Goal: Task Accomplishment & Management: Complete application form

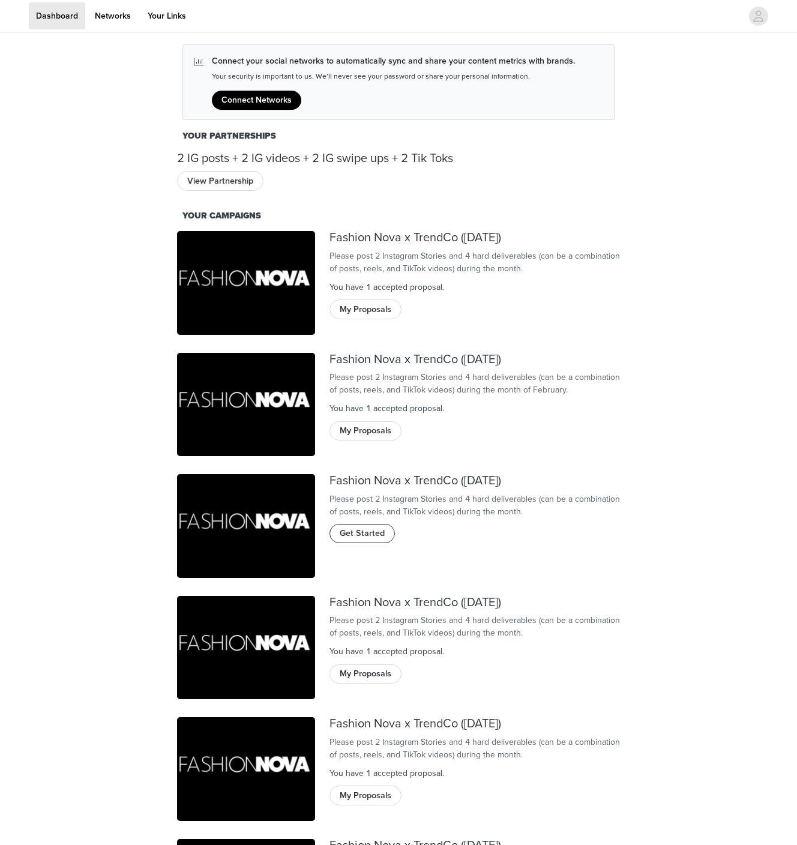
click at [374, 540] on span "Get Started" at bounding box center [362, 533] width 45 height 13
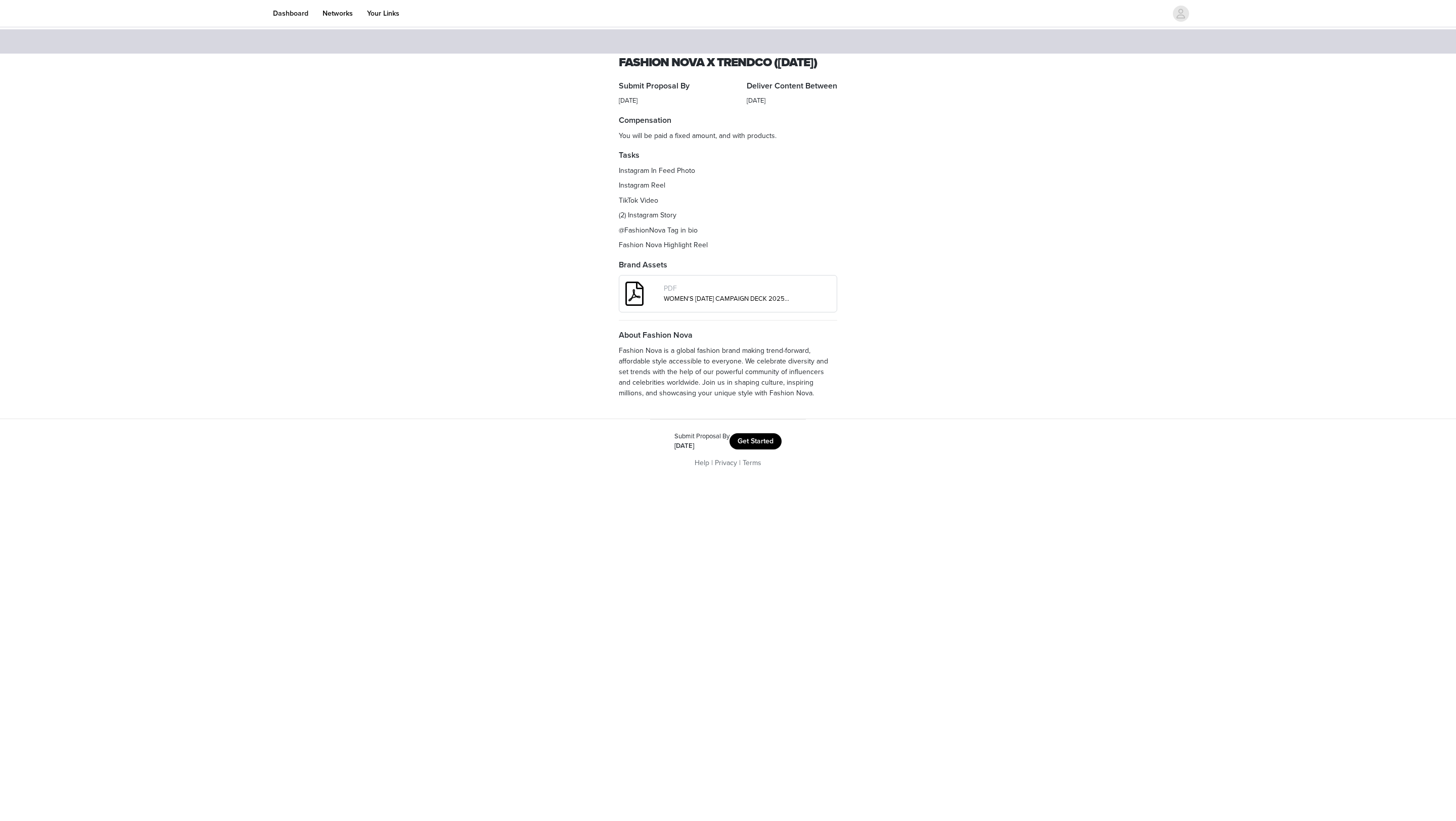
click at [671, 449] on button "Get Started" at bounding box center [756, 441] width 52 height 16
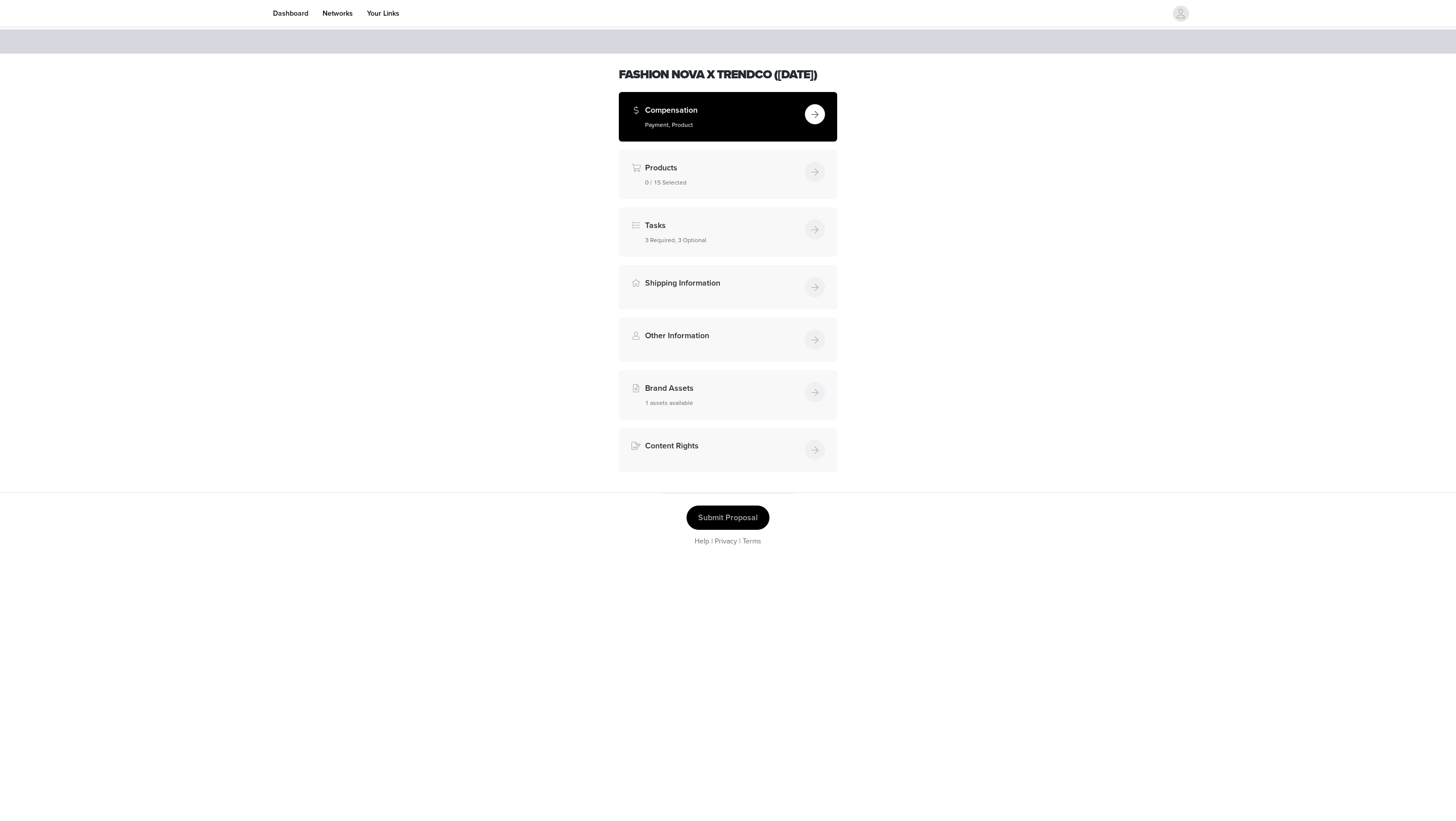
click at [671, 125] on button "button" at bounding box center [815, 115] width 20 height 20
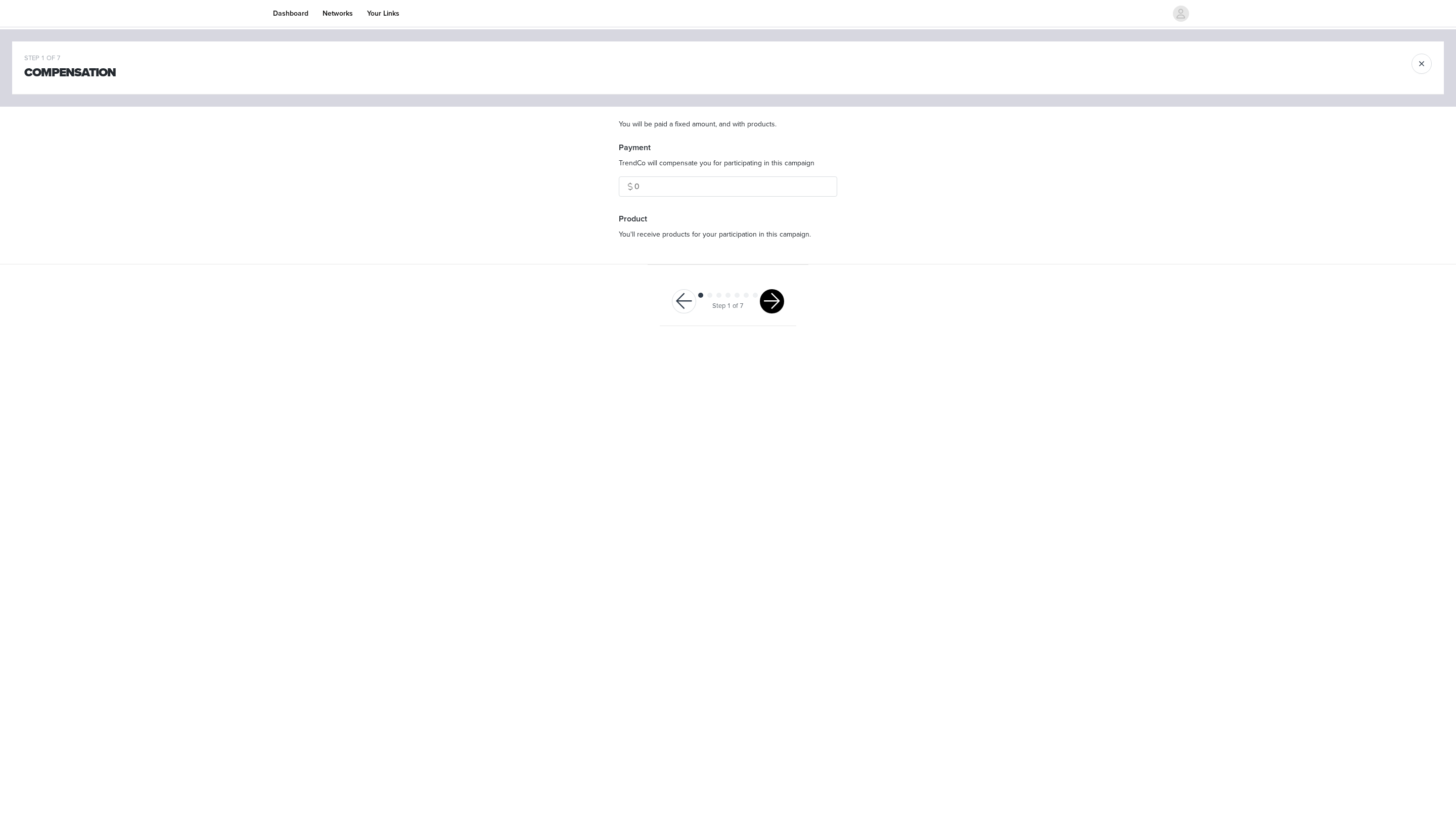
click at [671, 301] on button "button" at bounding box center [772, 301] width 24 height 24
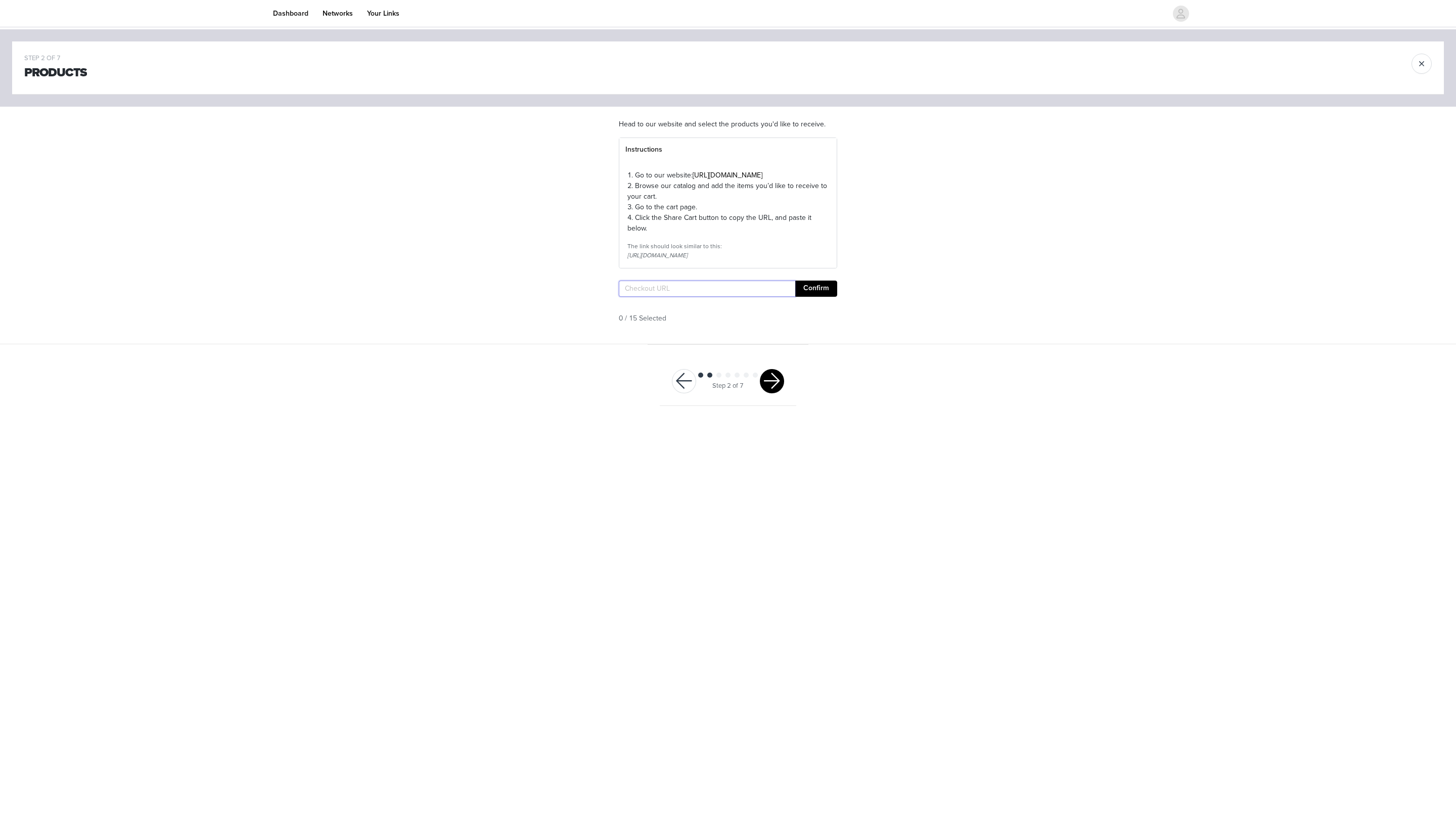
click at [671, 297] on input "text" at bounding box center [706, 288] width 176 height 16
paste input "[URL][DOMAIN_NAME]"
type input "[URL][DOMAIN_NAME]"
click at [671, 297] on button "Confirm" at bounding box center [816, 288] width 42 height 16
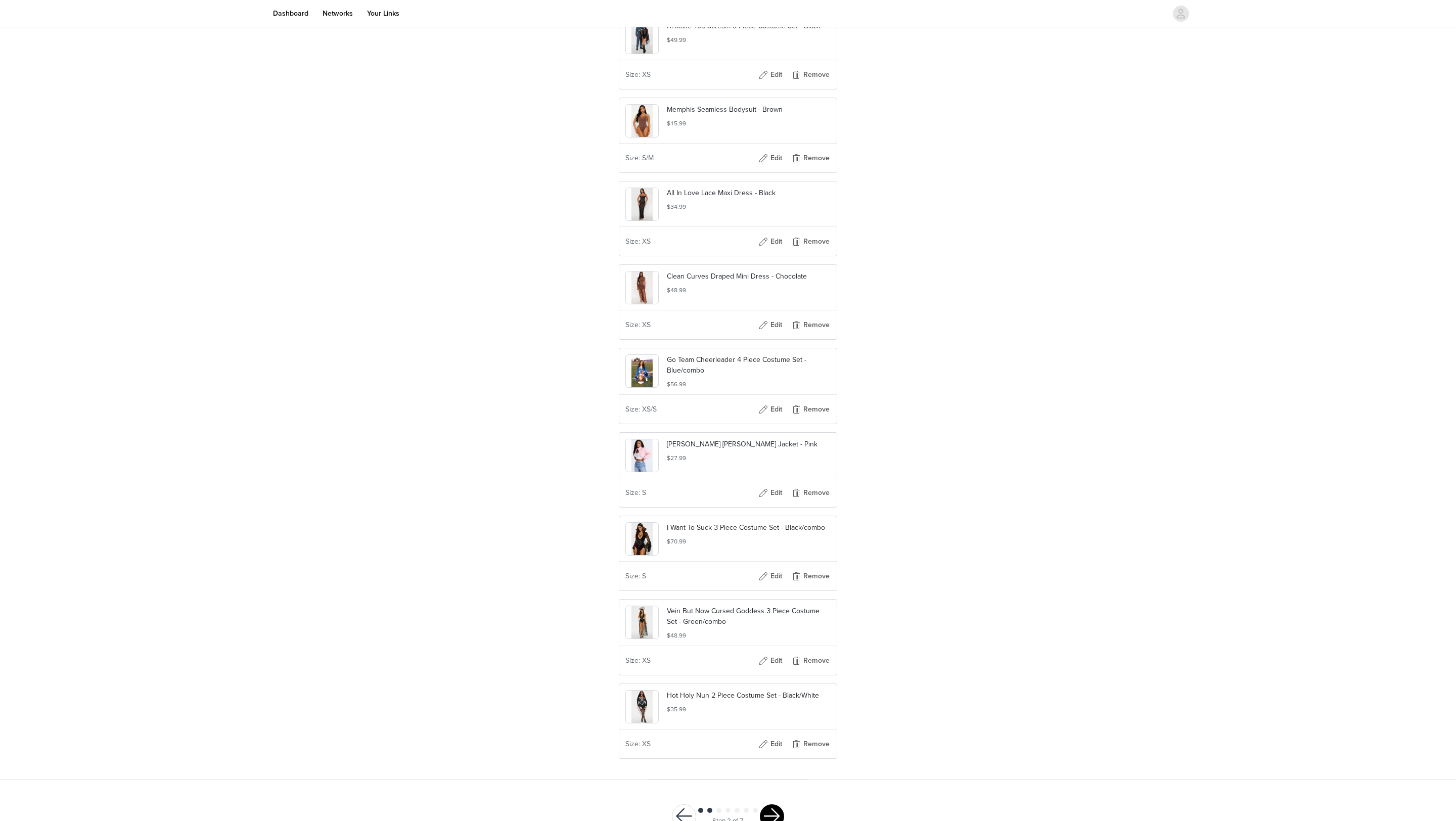
scroll to position [870, 0]
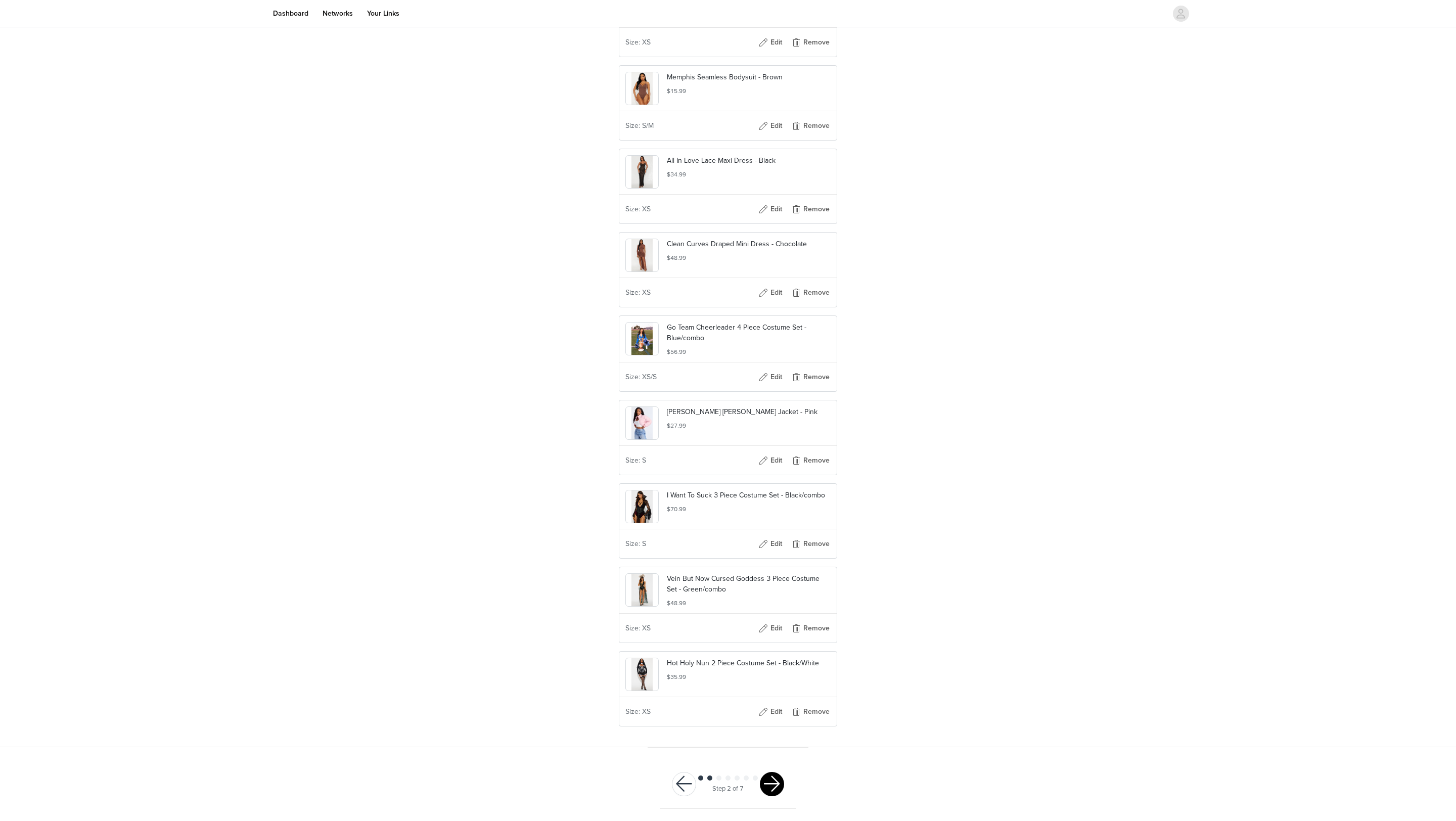
click at [671, 711] on button "button" at bounding box center [772, 784] width 24 height 24
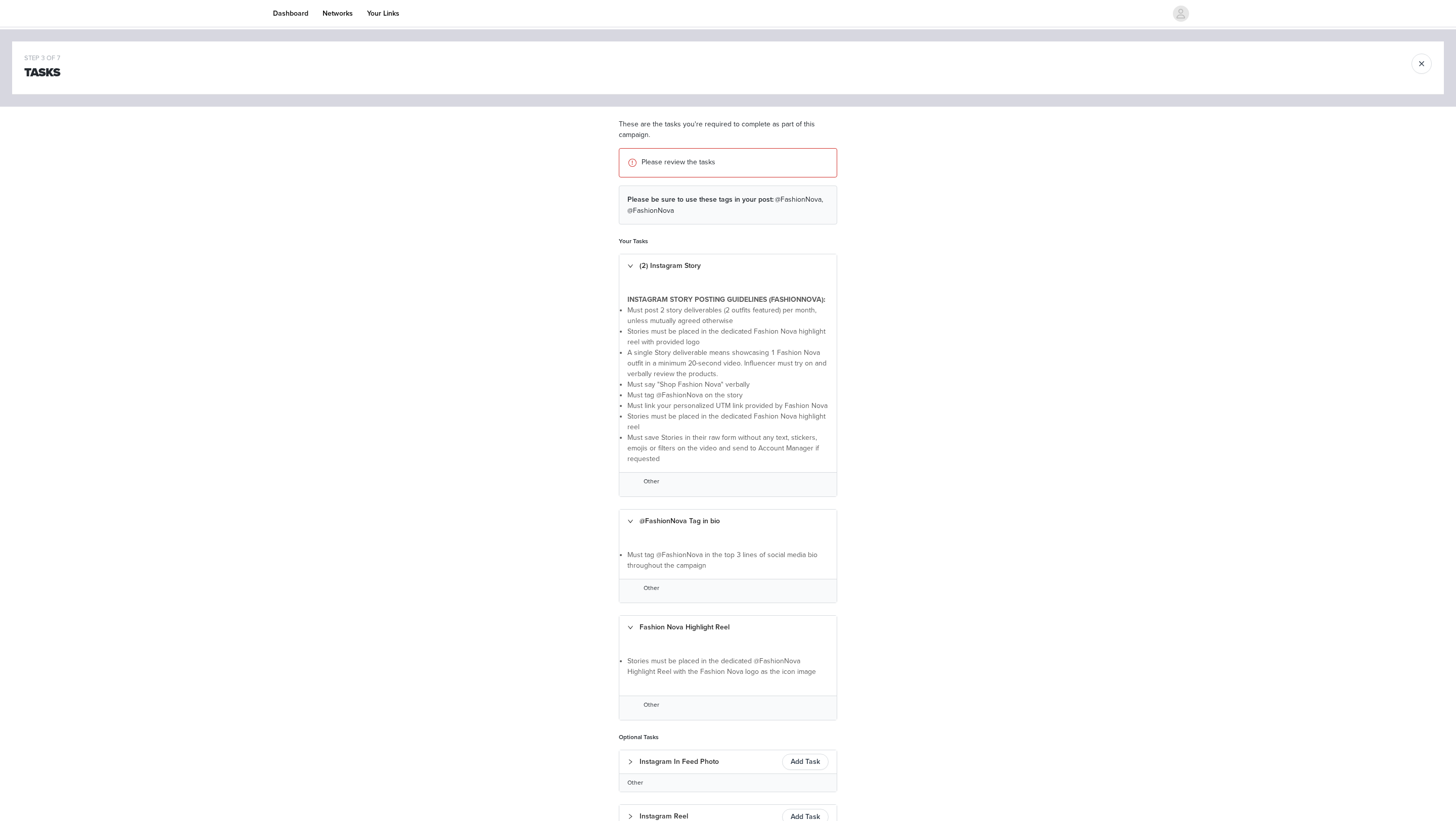
scroll to position [180, 0]
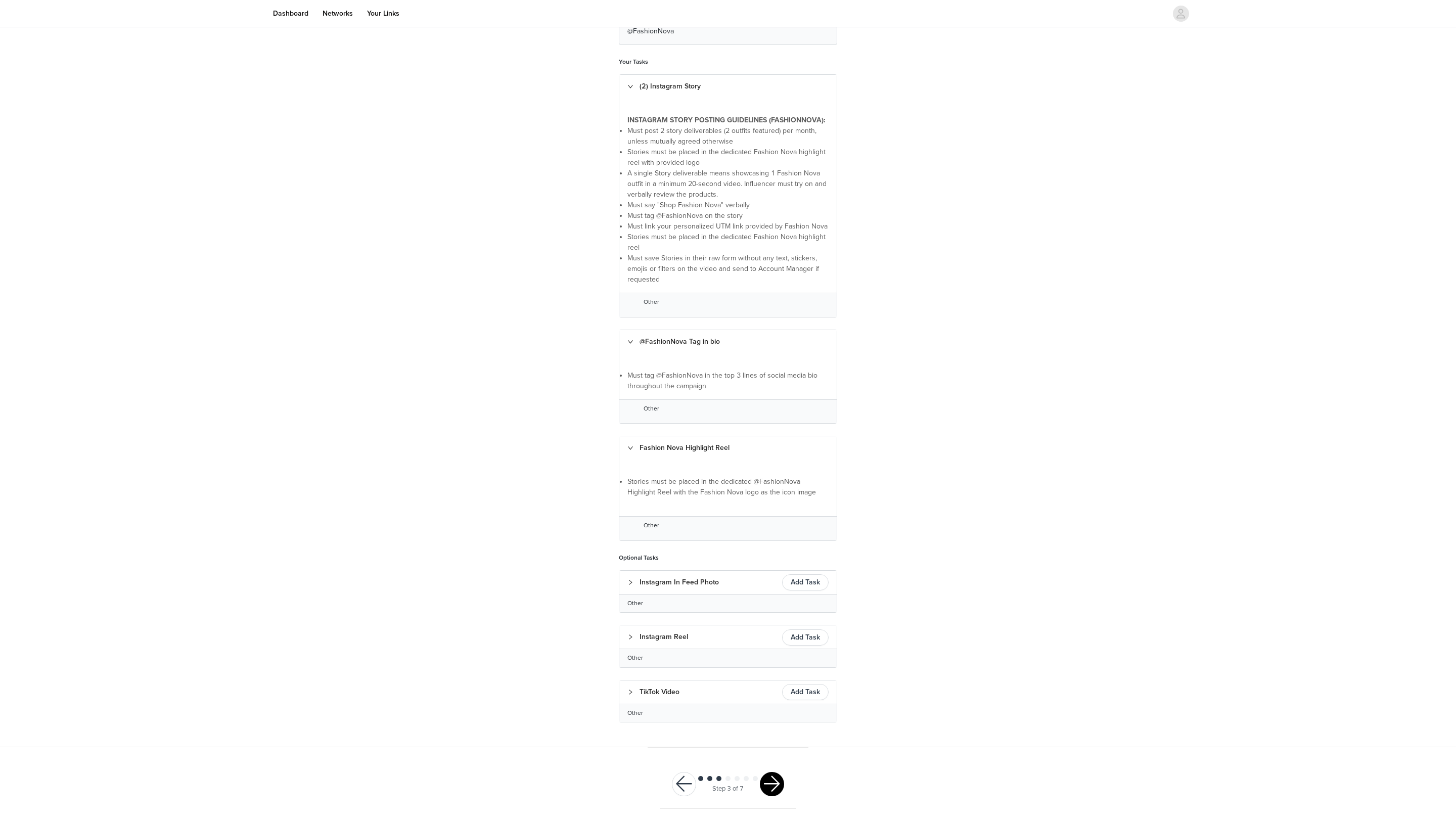
click at [671, 711] on button "button" at bounding box center [772, 784] width 24 height 24
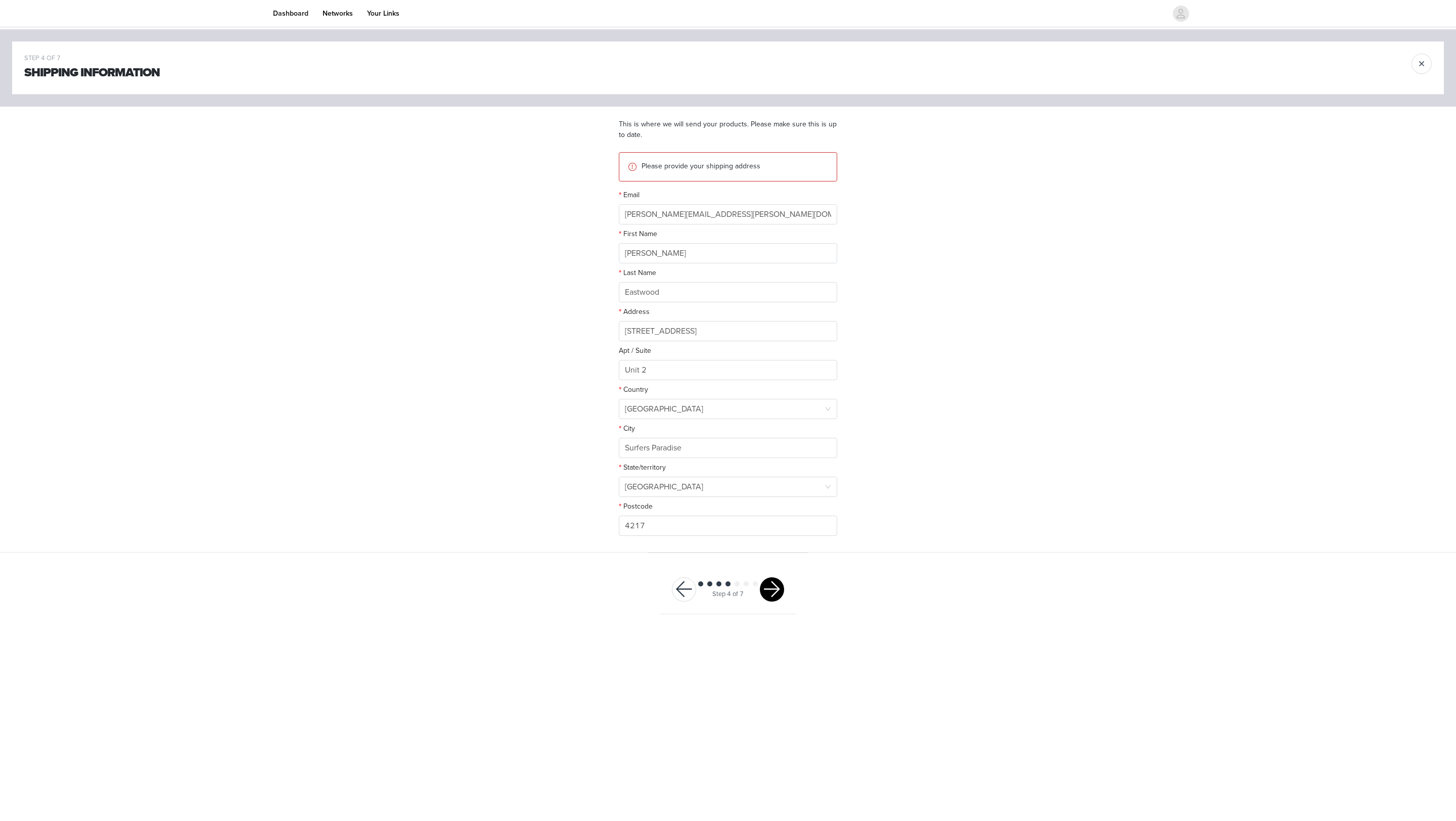
click at [671, 593] on button "button" at bounding box center [772, 589] width 24 height 24
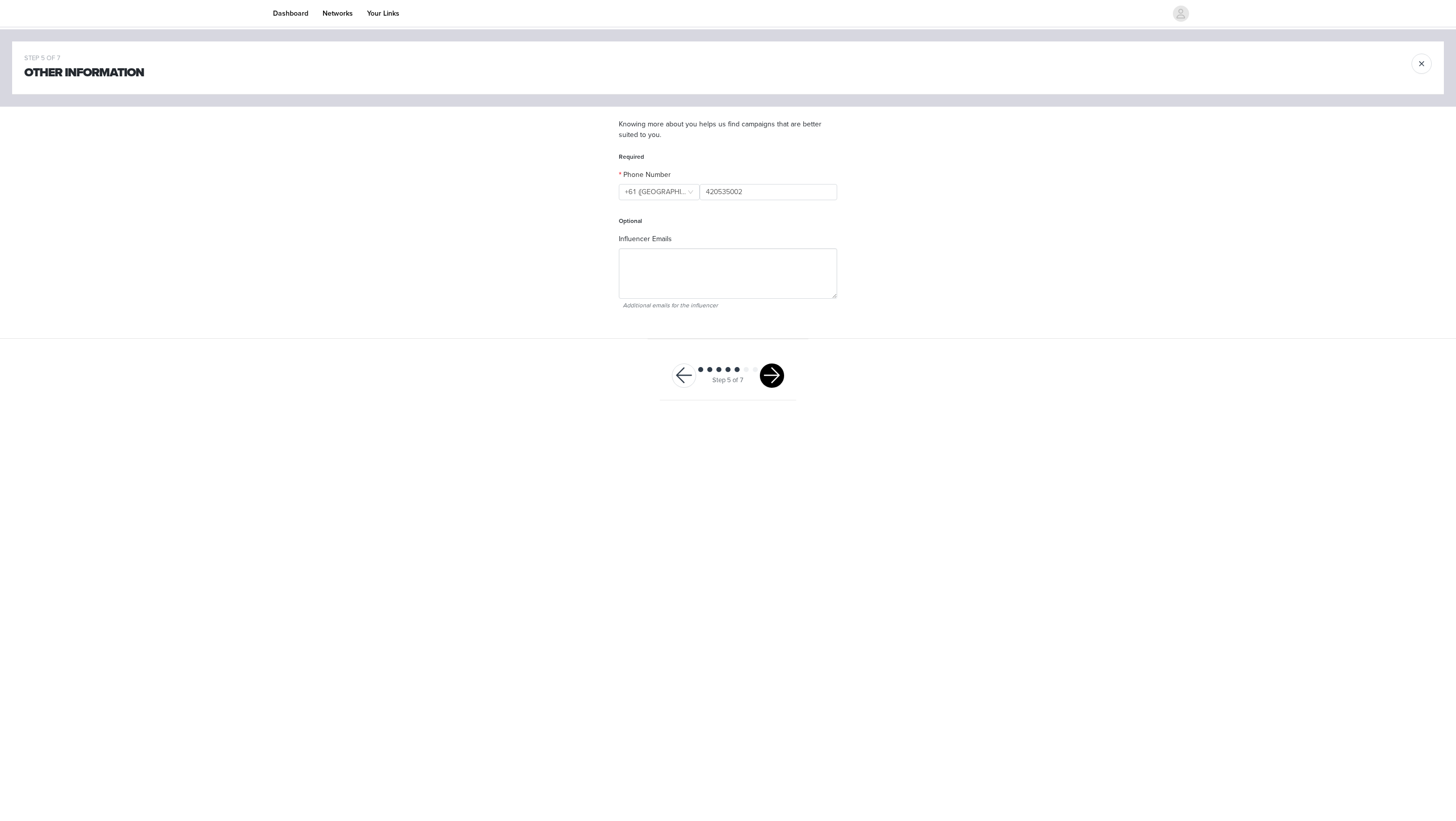
click at [671, 373] on button "button" at bounding box center [772, 375] width 24 height 24
click at [671, 241] on button "button" at bounding box center [772, 233] width 24 height 24
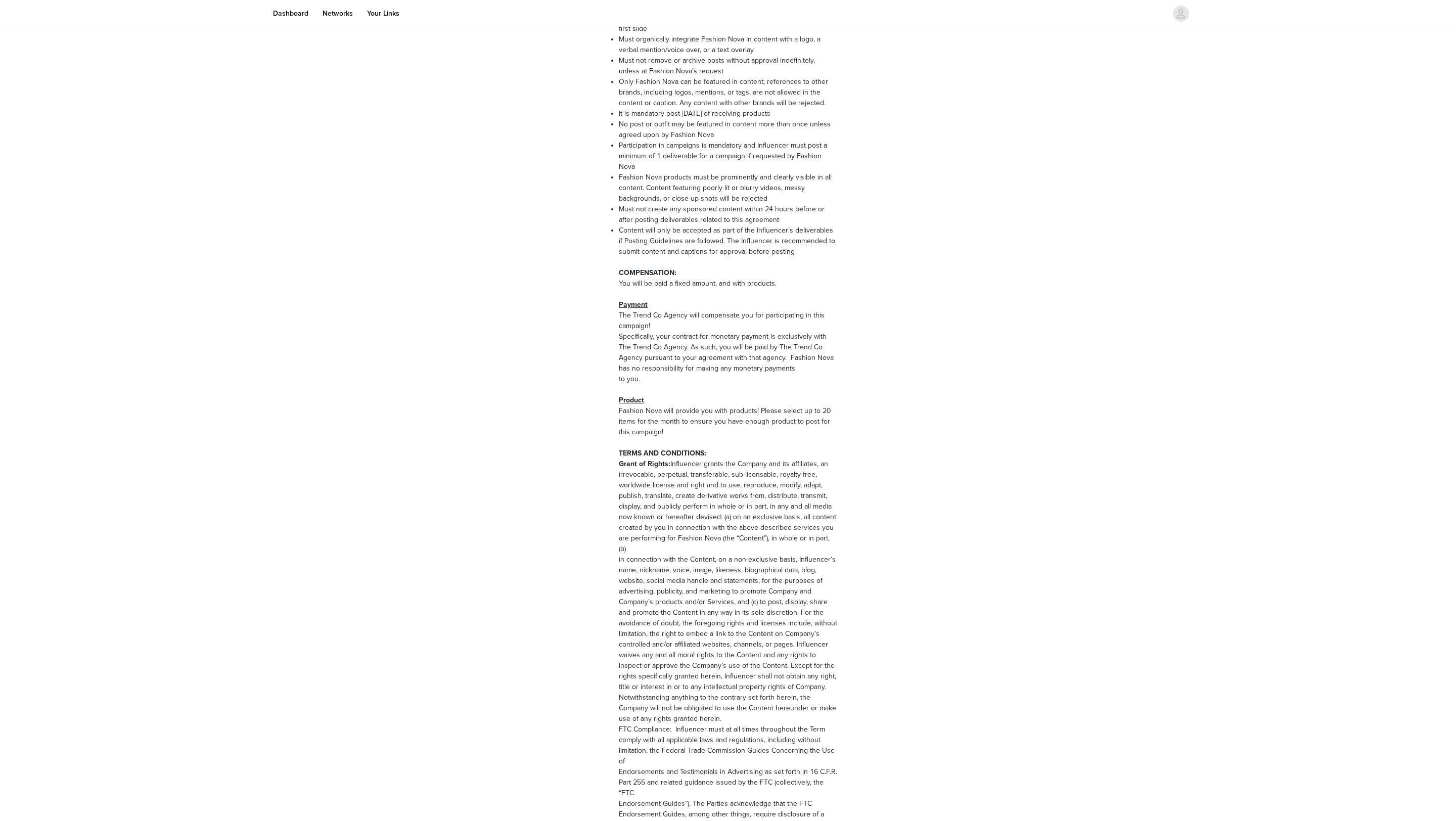
scroll to position [970, 0]
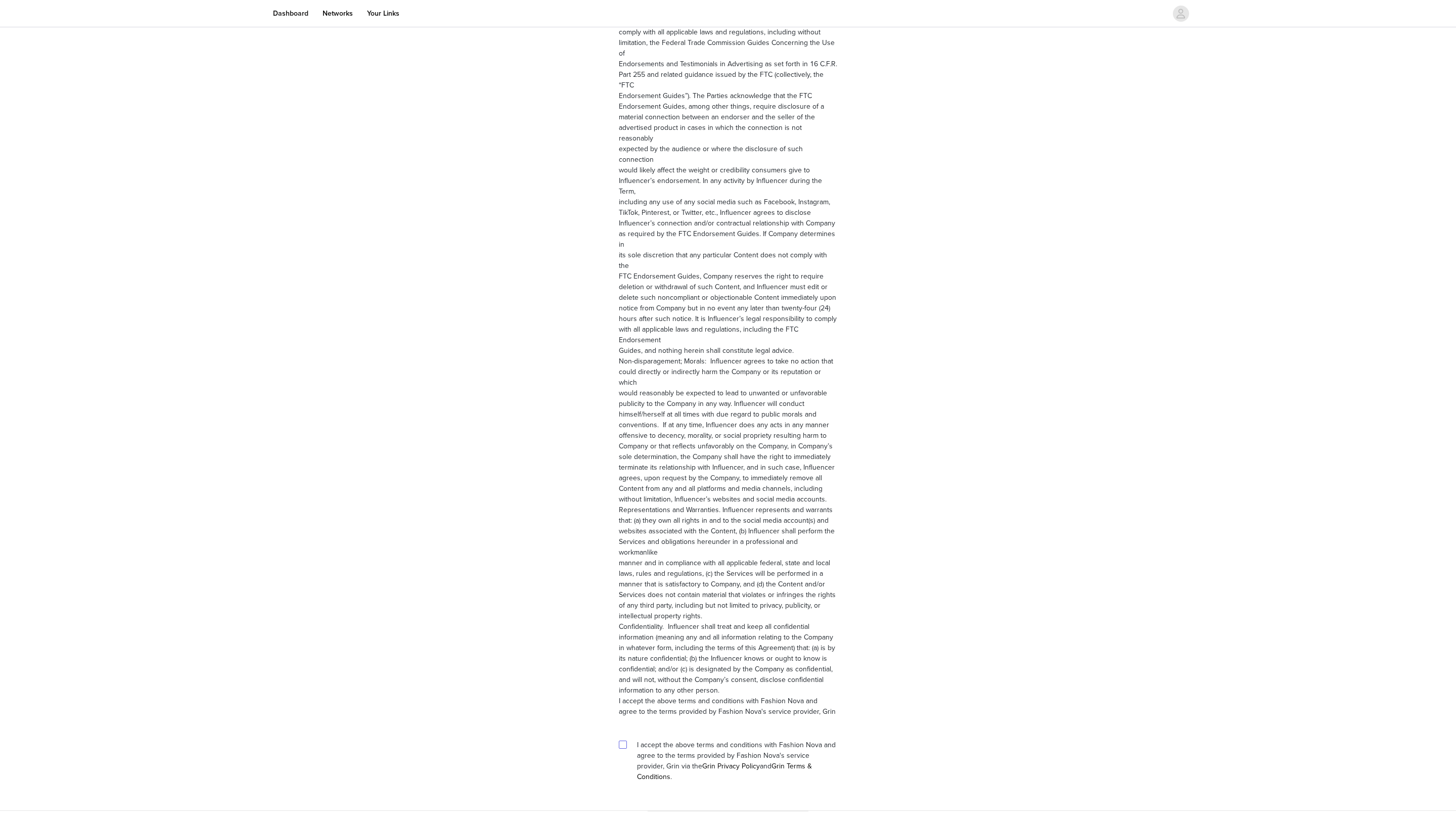
click at [623, 711] on input "checkbox" at bounding box center [622, 744] width 7 height 7
checkbox input "true"
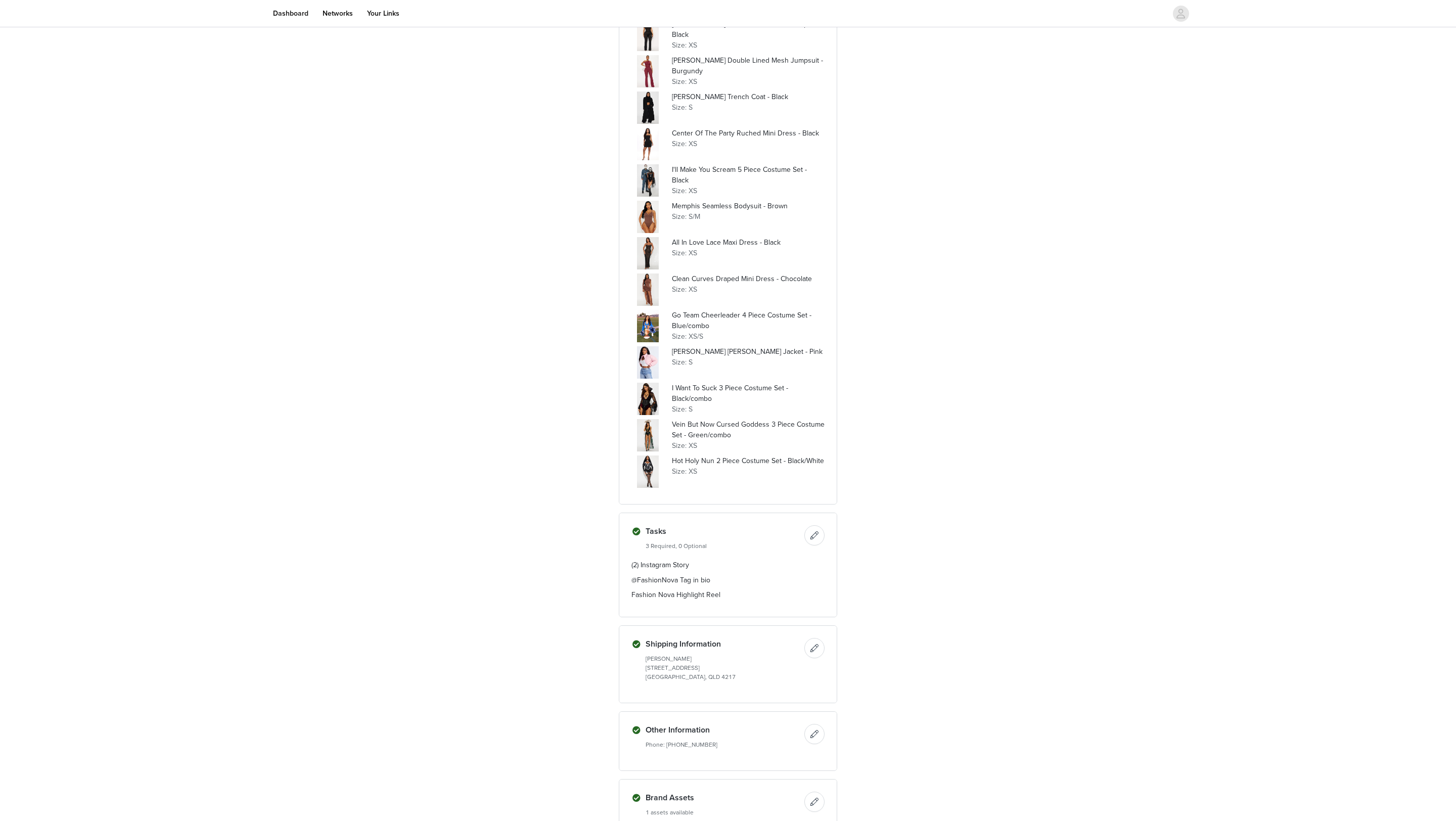
scroll to position [445, 0]
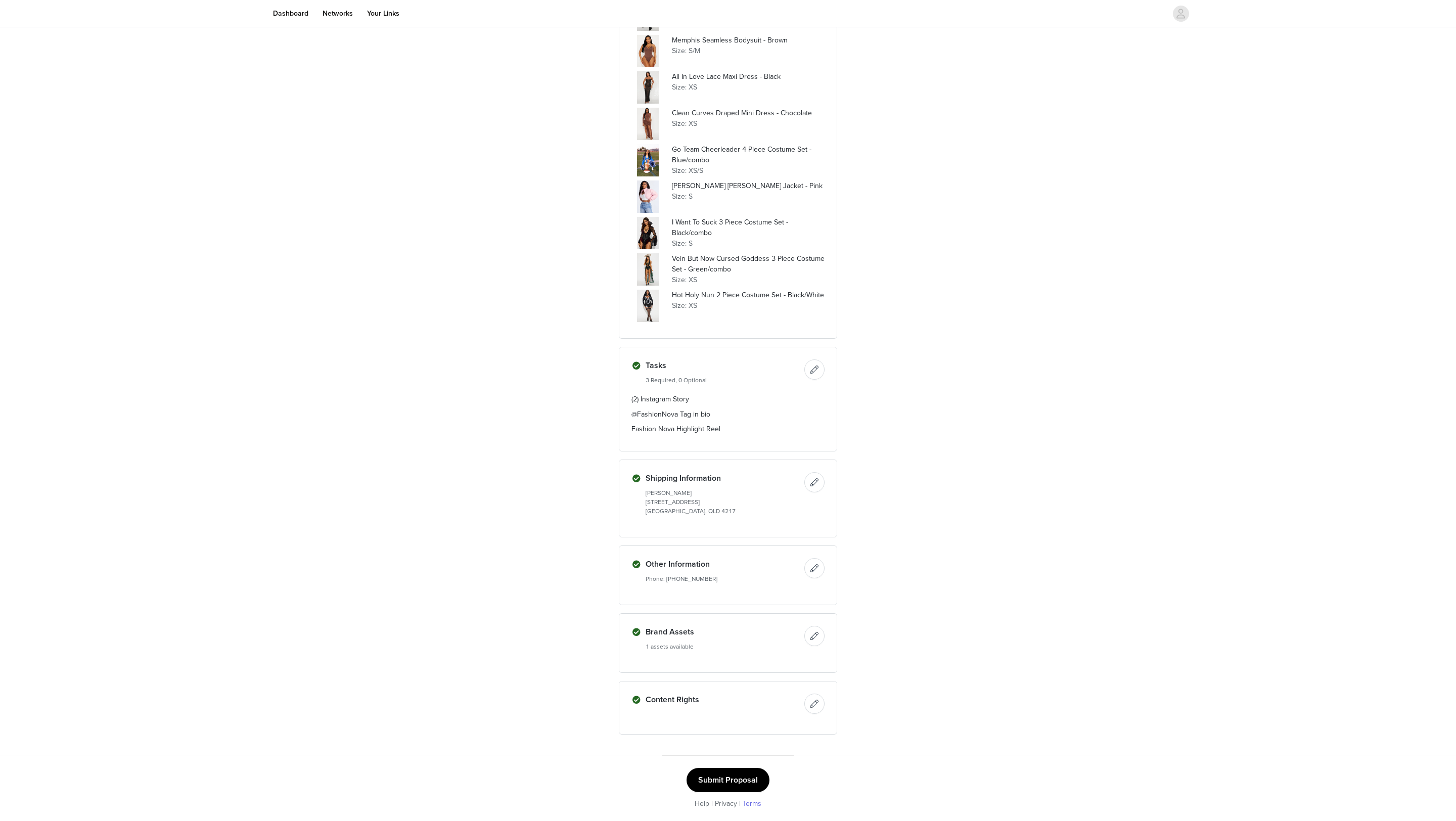
click at [671, 711] on link "Terms" at bounding box center [752, 803] width 19 height 8
click at [671, 711] on button "Submit Proposal" at bounding box center [728, 780] width 83 height 24
